Goal: Complete application form

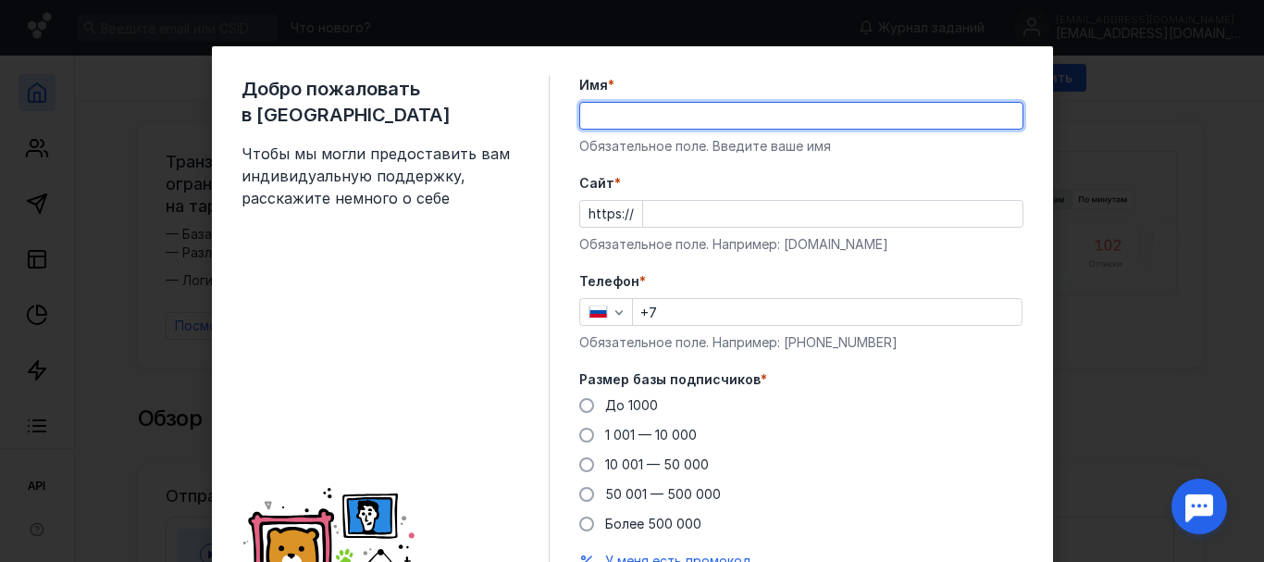
type input "[PERSON_NAME]"
click at [682, 224] on input "Cайт *" at bounding box center [832, 214] width 379 height 26
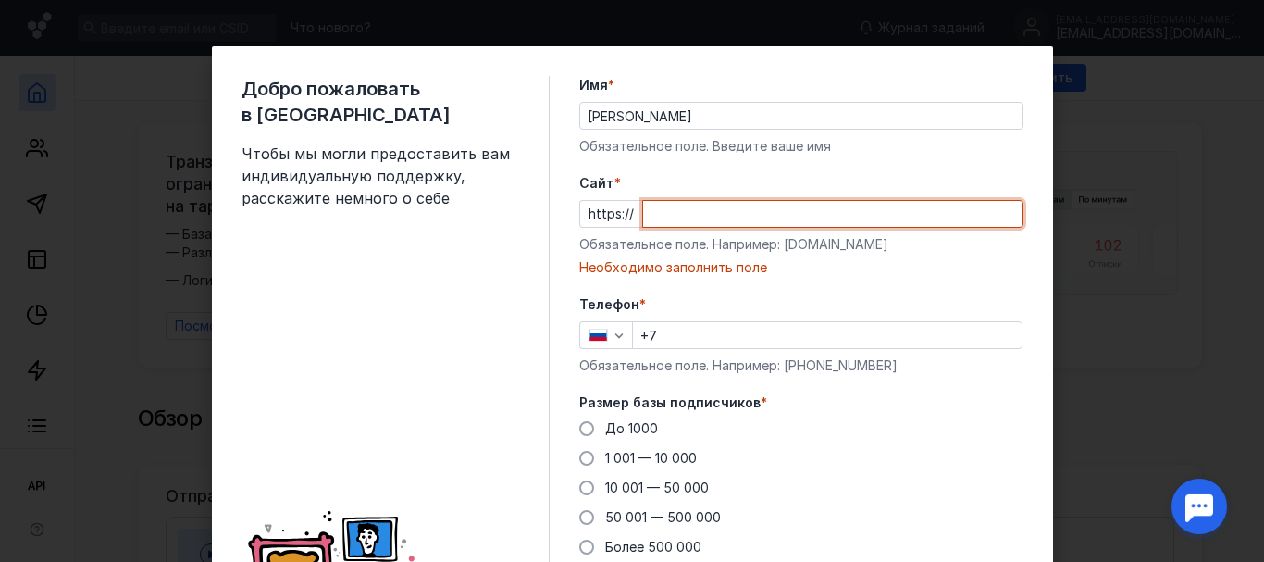
paste input "[DOMAIN_NAME][URL]"
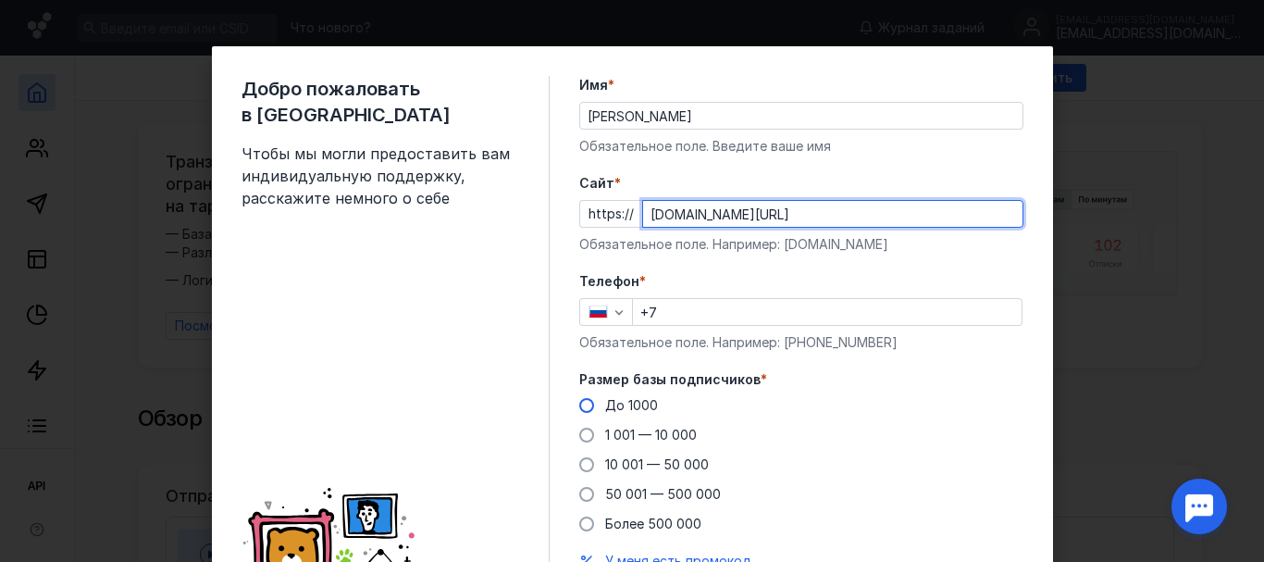
type input "[DOMAIN_NAME][URL]"
click at [605, 404] on span "До 1000" at bounding box center [631, 405] width 53 height 16
click at [0, 0] on input "До 1000" at bounding box center [0, 0] width 0 height 0
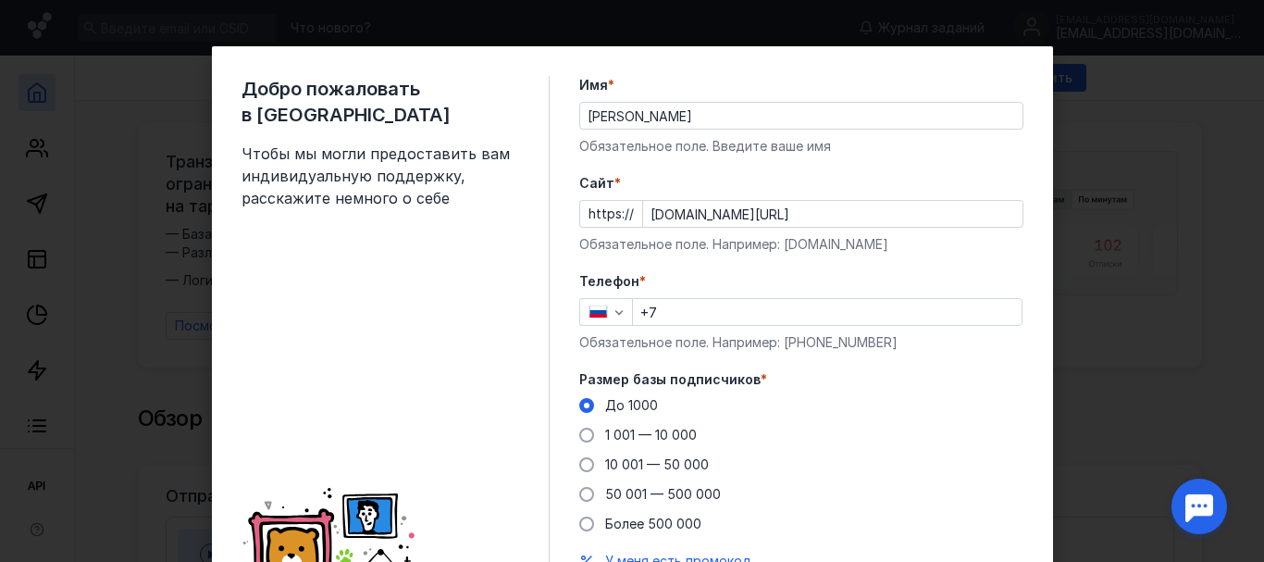
click at [714, 318] on input "+7" at bounding box center [827, 312] width 389 height 26
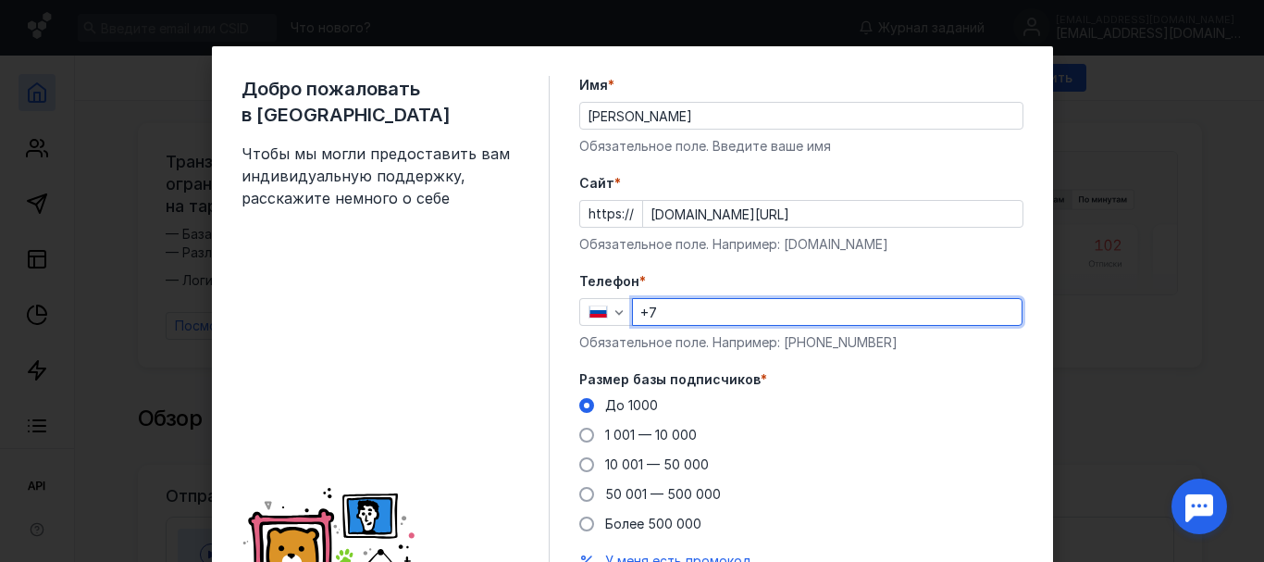
type input "[PHONE_NUMBER]"
click at [850, 420] on div "До [DATE] 1 001 — 10 000 10 001 — 50 000 50 001 — 500 000 Более 500 000" at bounding box center [801, 464] width 444 height 137
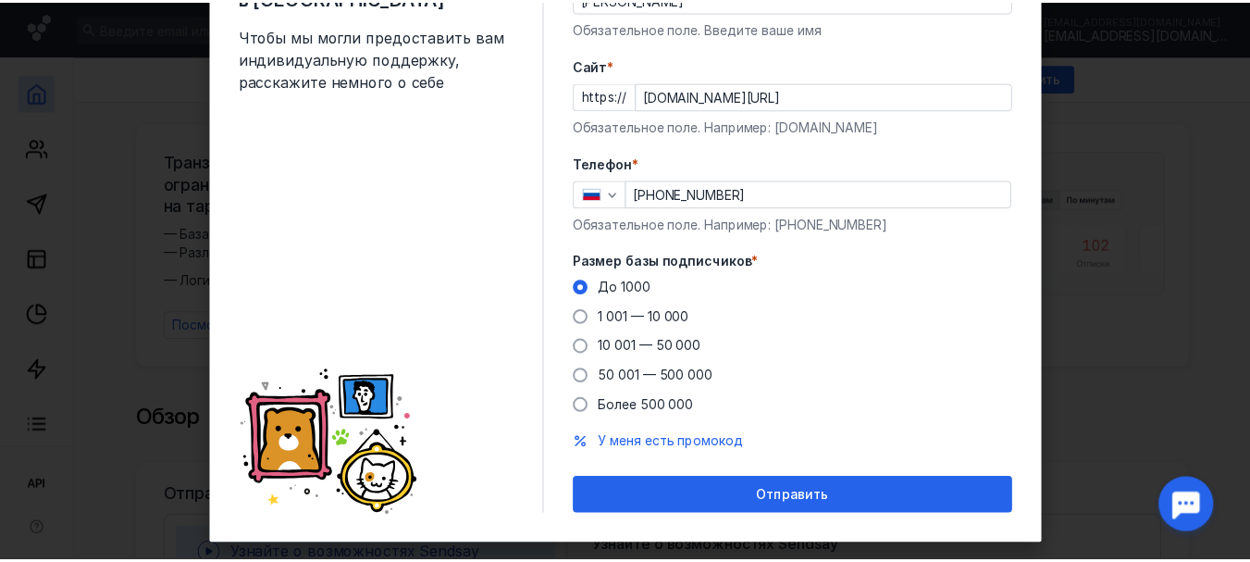
scroll to position [147, 0]
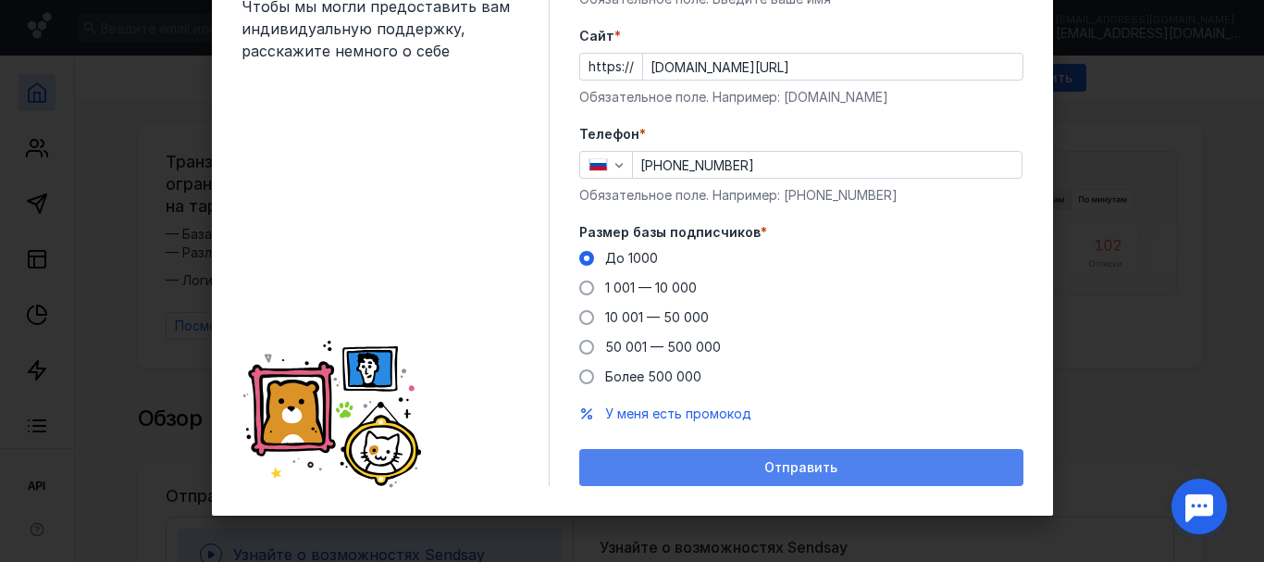
click at [825, 463] on span "Отправить" at bounding box center [800, 468] width 73 height 16
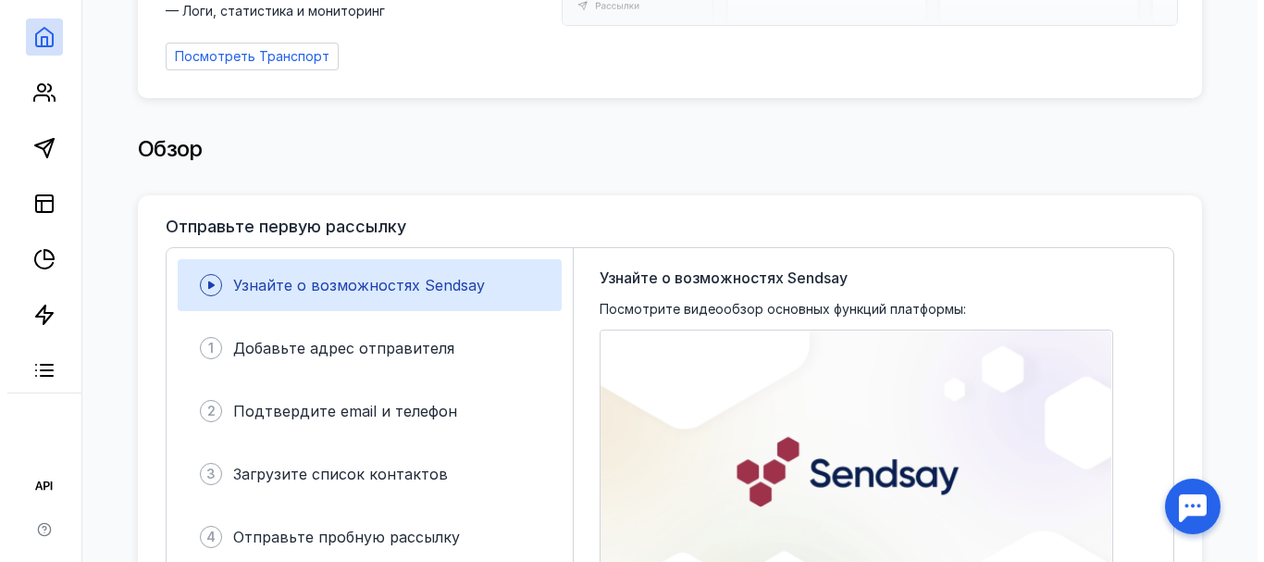
scroll to position [278, 0]
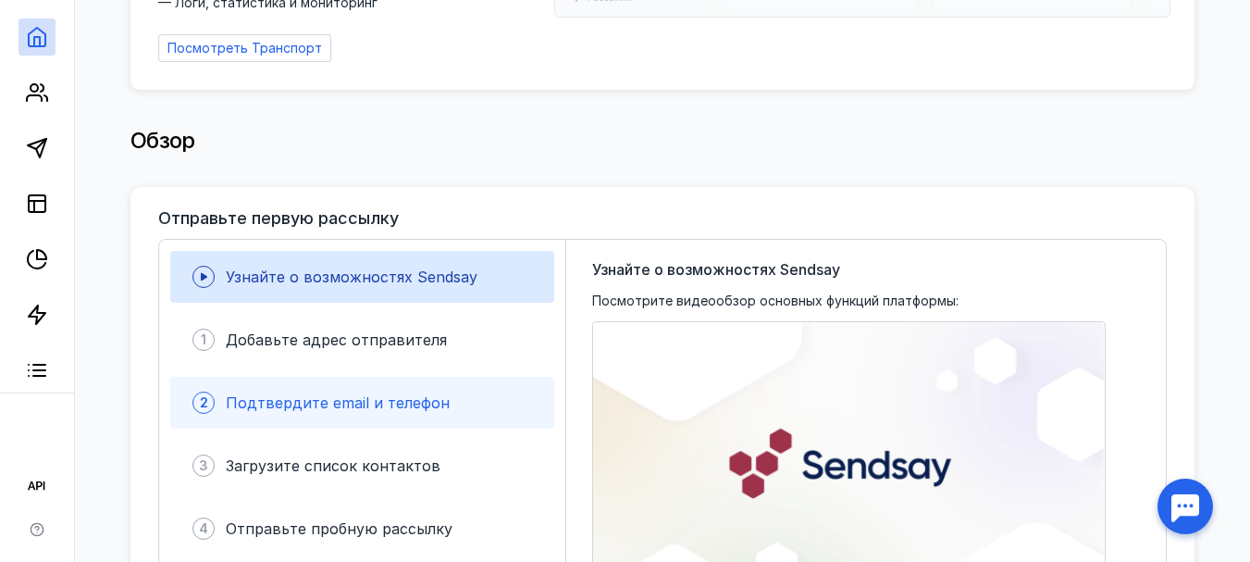
click at [405, 417] on div "2 Подтвердите email и телефон" at bounding box center [362, 403] width 384 height 52
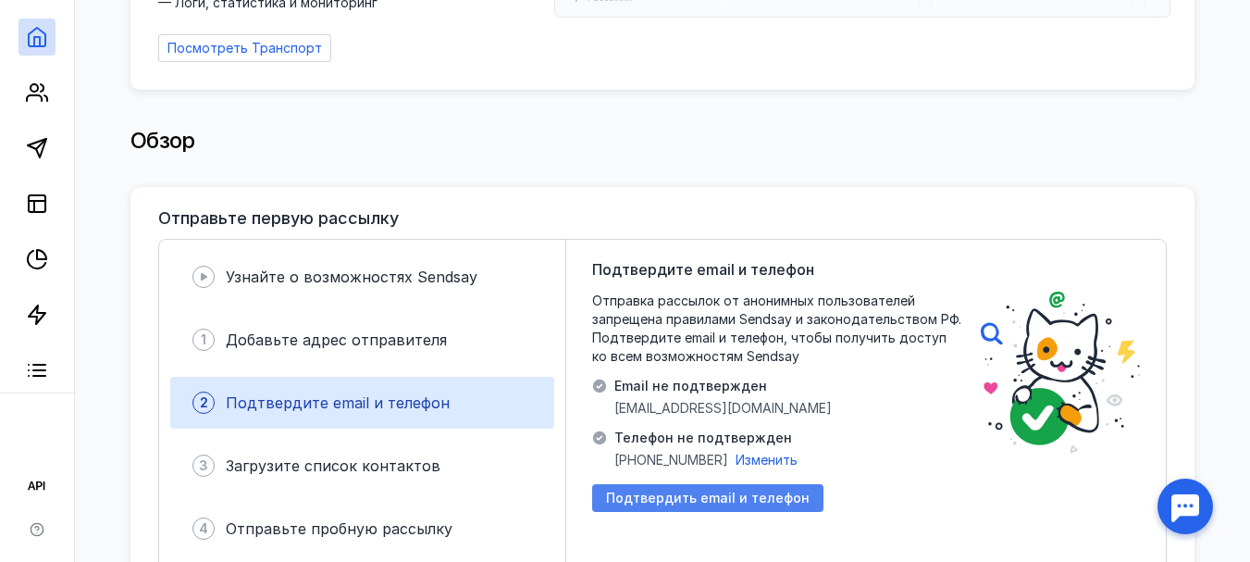
click at [679, 490] on span "Подтвердить email и телефон" at bounding box center [708, 498] width 204 height 16
